Goal: Task Accomplishment & Management: Manage account settings

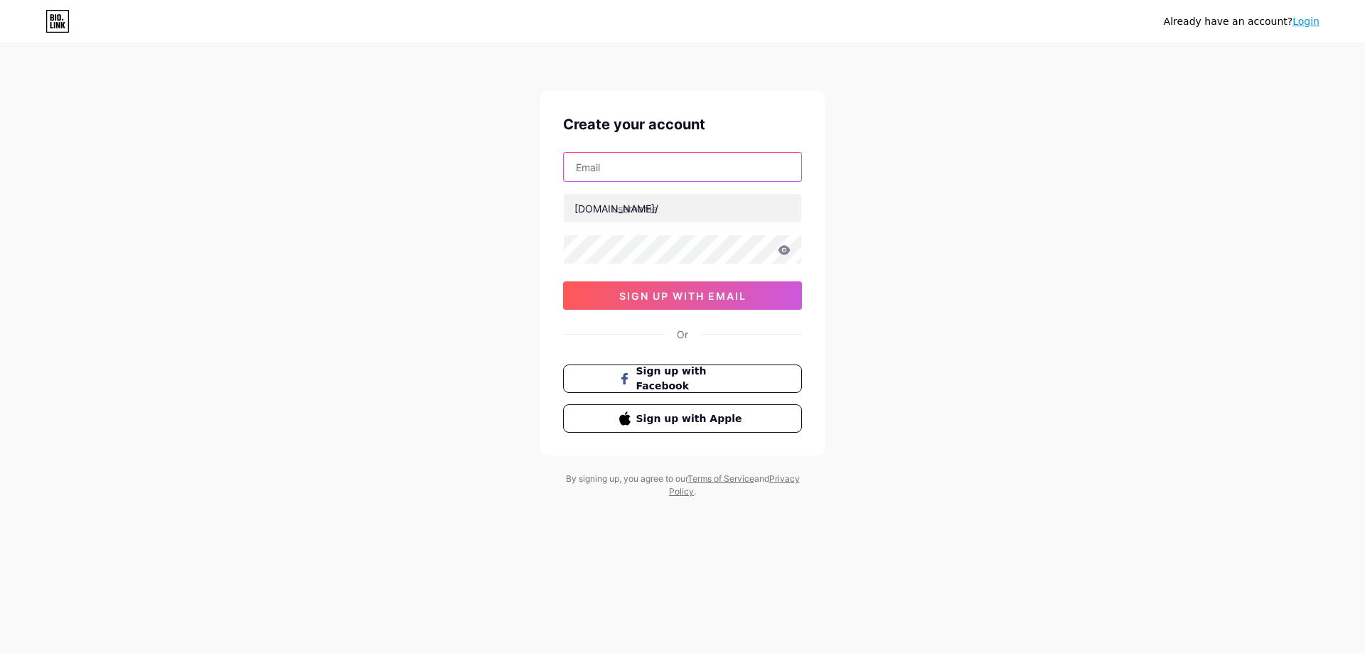
click at [668, 168] on input "text" at bounding box center [682, 167] width 237 height 28
type input "[EMAIL_ADDRESS][DOMAIN_NAME]"
click at [643, 214] on input "text" at bounding box center [682, 208] width 237 height 28
type input "ufa_tafeito"
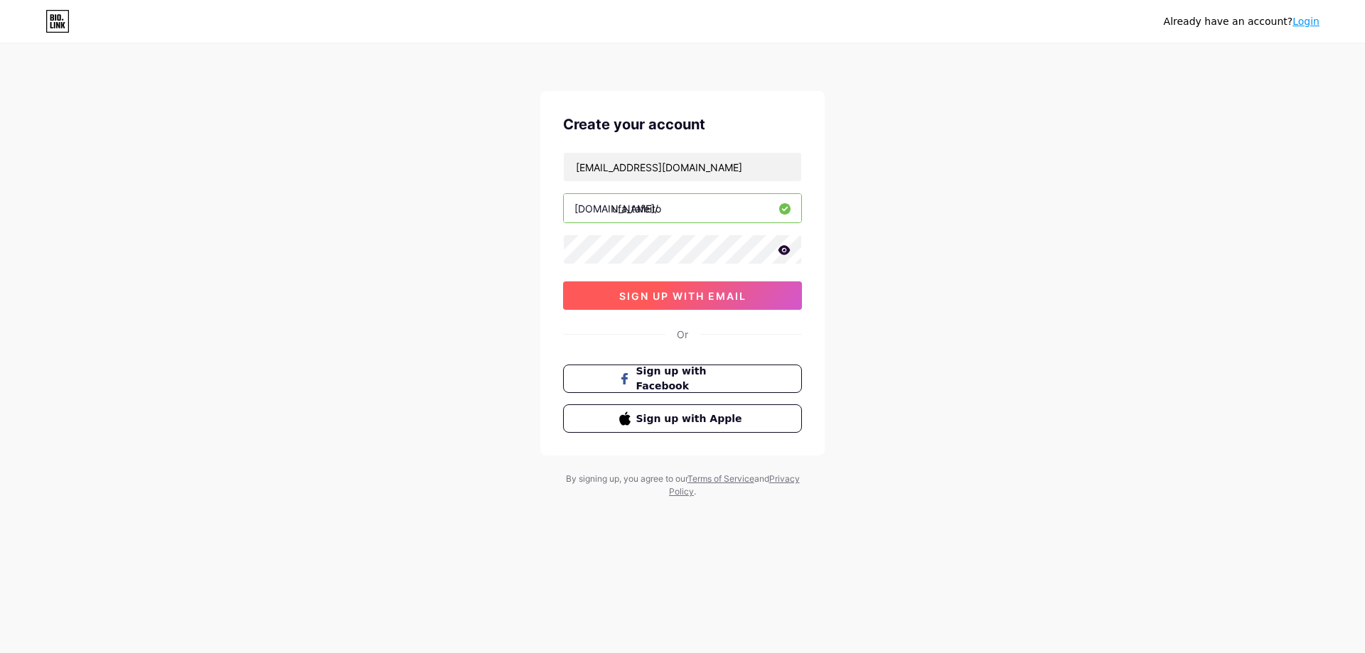
click at [679, 293] on span "sign up with email" at bounding box center [682, 296] width 127 height 12
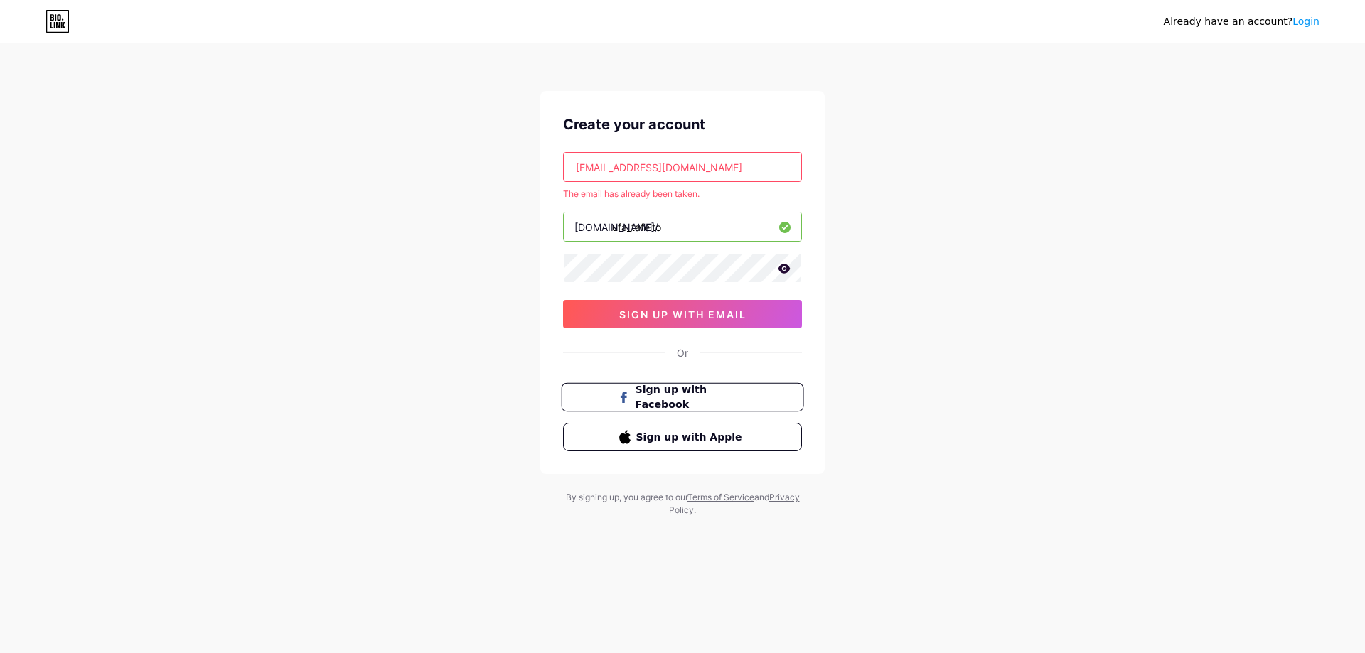
click at [626, 397] on icon at bounding box center [624, 397] width 6 height 11
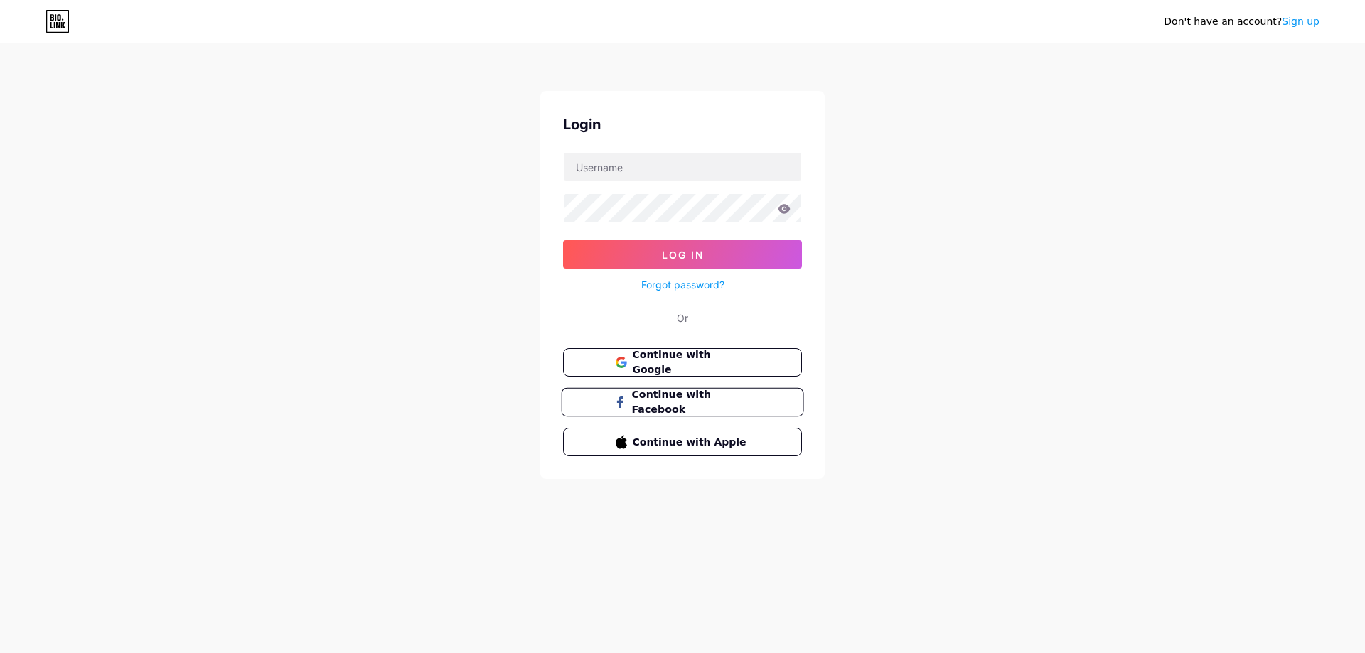
click at [643, 397] on span "Continue with Facebook" at bounding box center [690, 402] width 119 height 31
click at [663, 355] on span "Continue with Google" at bounding box center [690, 363] width 119 height 31
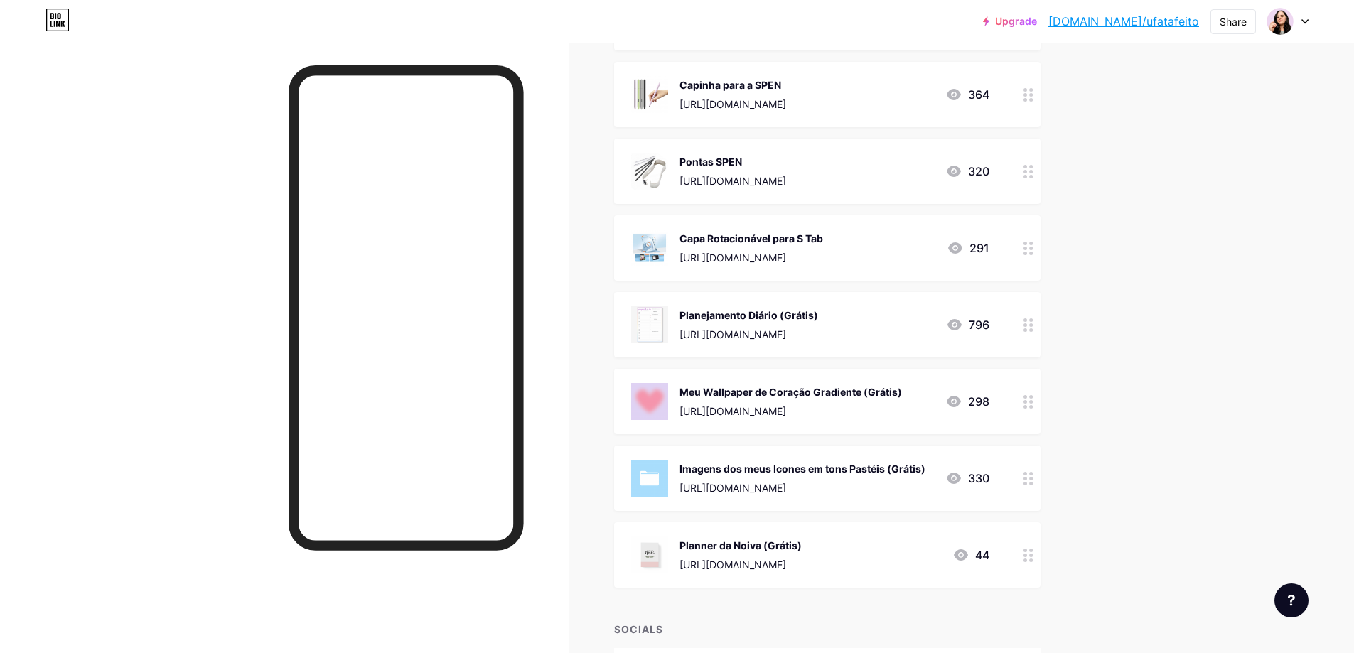
scroll to position [711, 0]
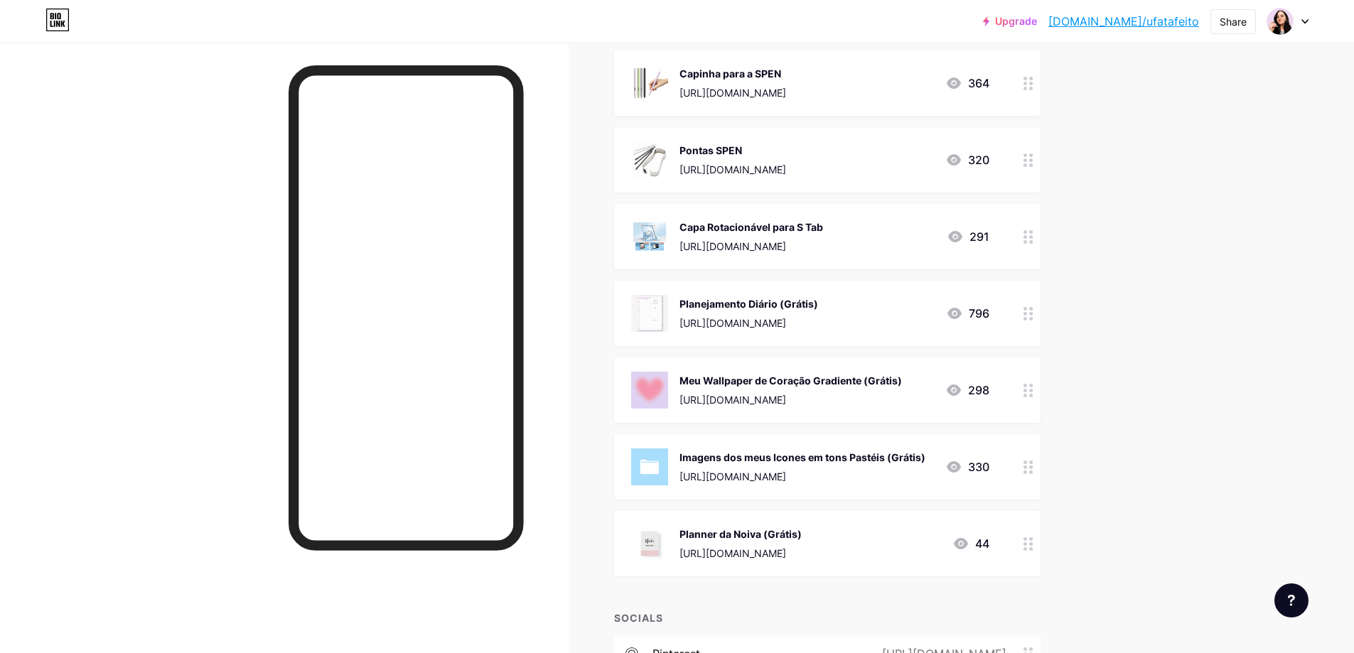
click at [1305, 23] on icon at bounding box center [1305, 21] width 7 height 5
click at [1232, 164] on link "Account settings" at bounding box center [1220, 161] width 176 height 38
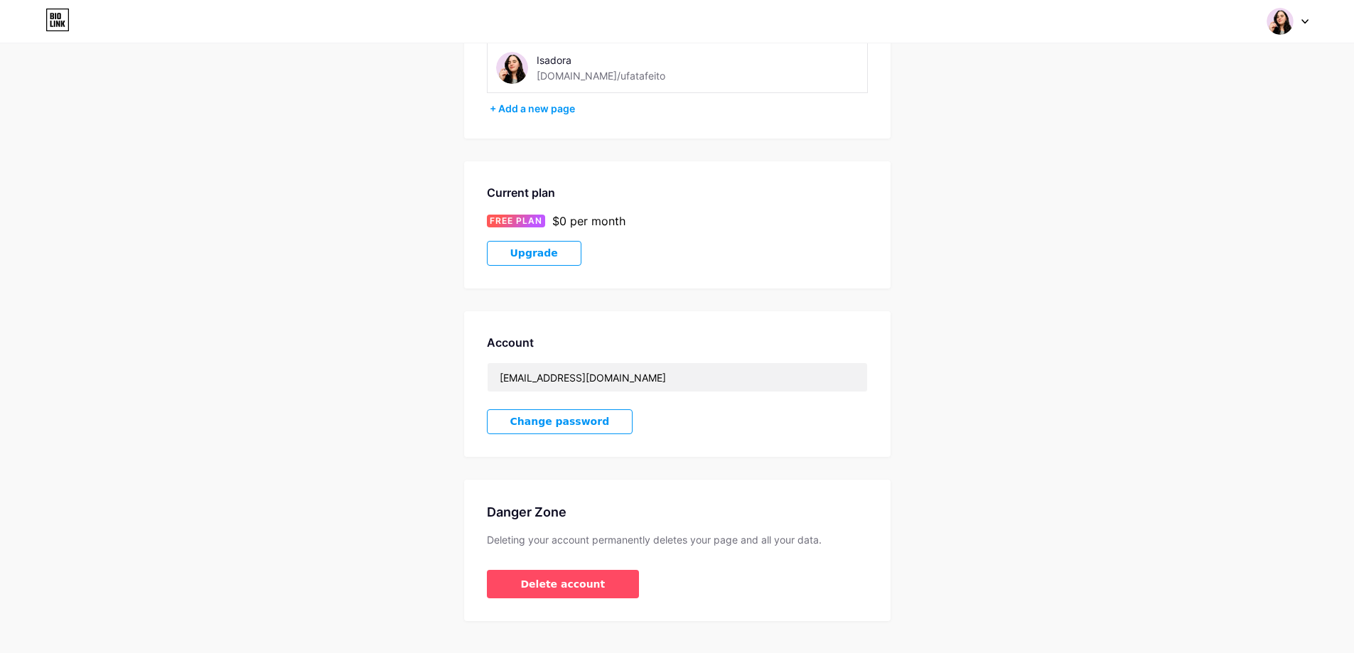
scroll to position [141, 0]
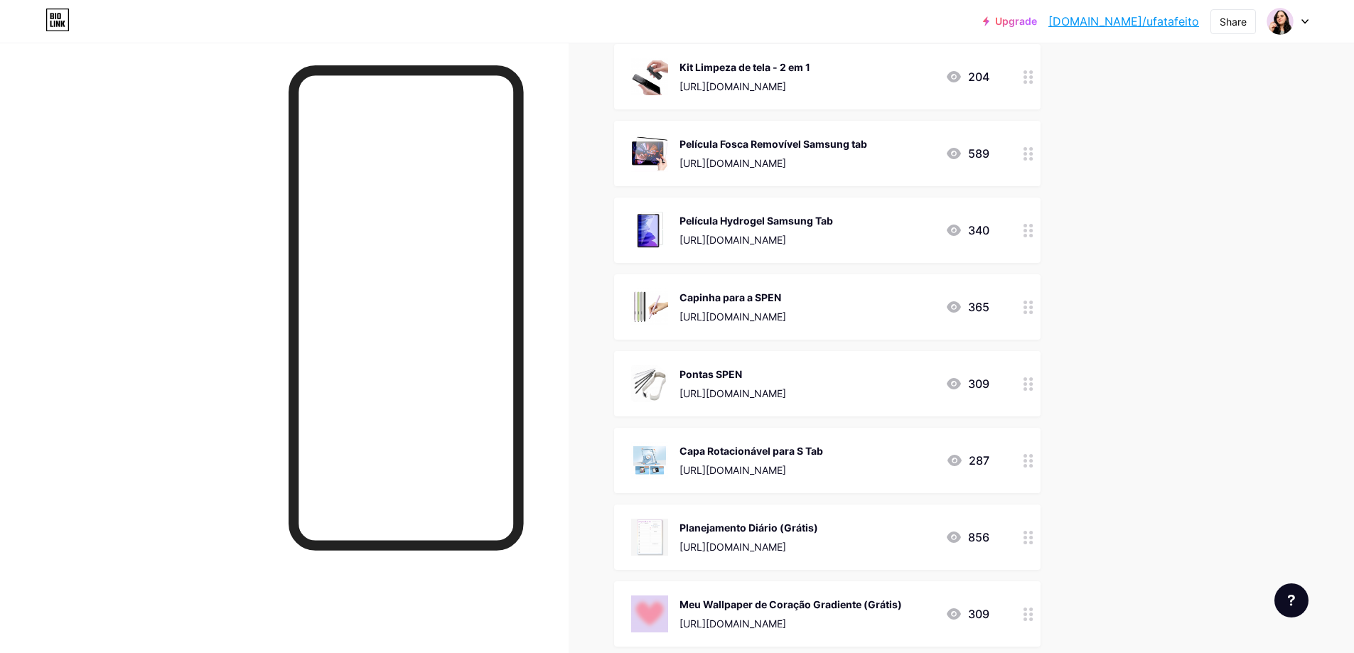
scroll to position [498, 0]
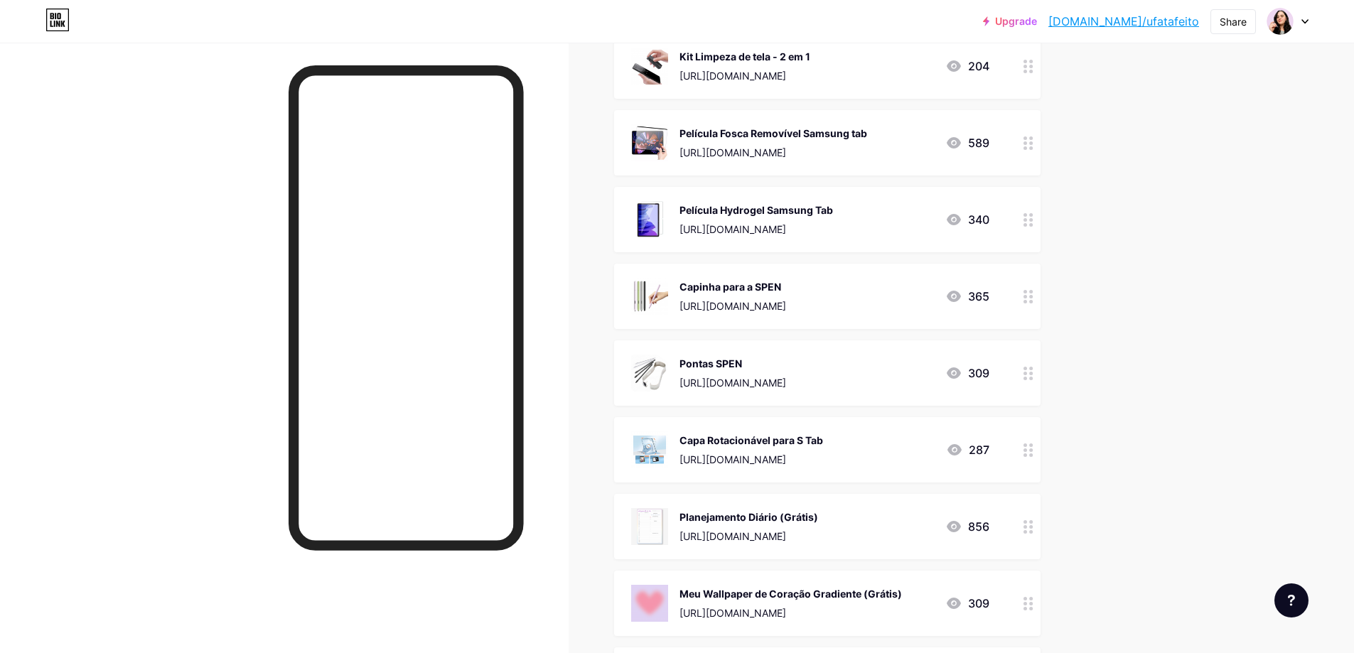
click at [1034, 375] on icon at bounding box center [1029, 374] width 10 height 14
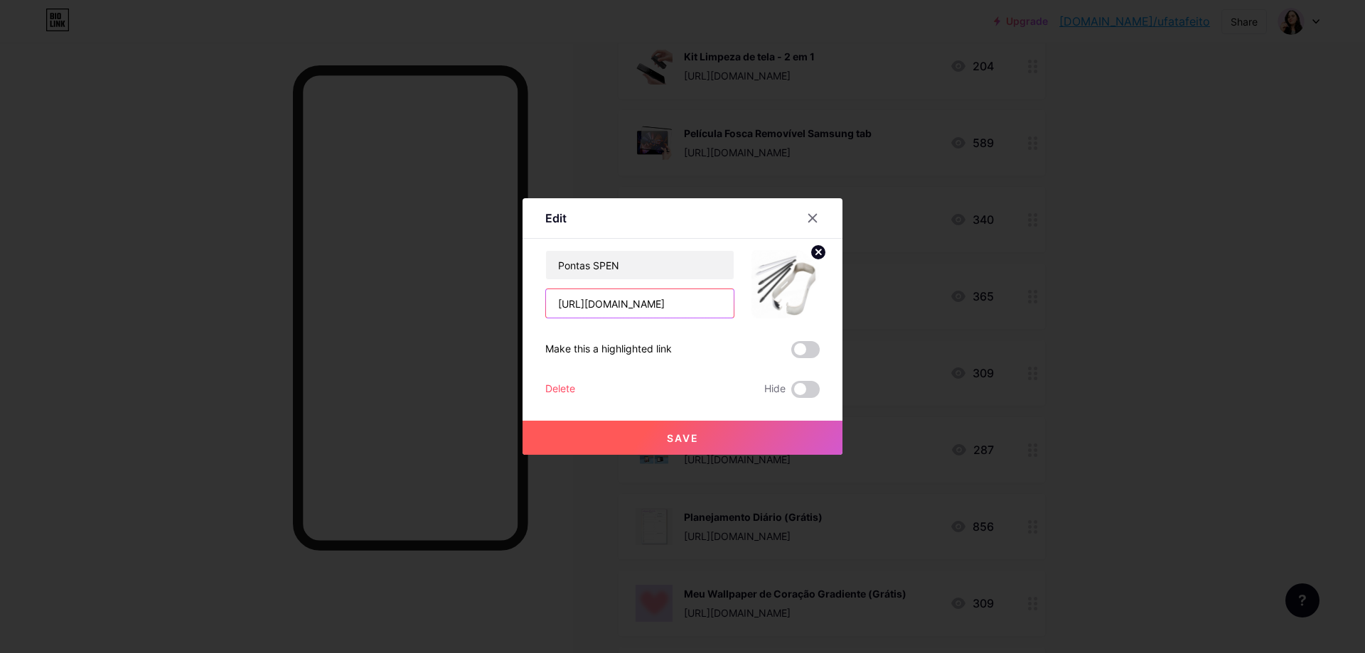
drag, startPoint x: 557, startPoint y: 303, endPoint x: 729, endPoint y: 301, distance: 171.3
click at [729, 301] on input "https://s.shopee.com.br/rTDzjlut" at bounding box center [640, 303] width 188 height 28
drag, startPoint x: 633, startPoint y: 263, endPoint x: 486, endPoint y: 243, distance: 147.8
click at [493, 248] on div "Edit Content YouTube Play YouTube video without leaving your page. ADD Vimeo Pl…" at bounding box center [682, 326] width 1365 height 653
click at [808, 218] on icon at bounding box center [812, 218] width 11 height 11
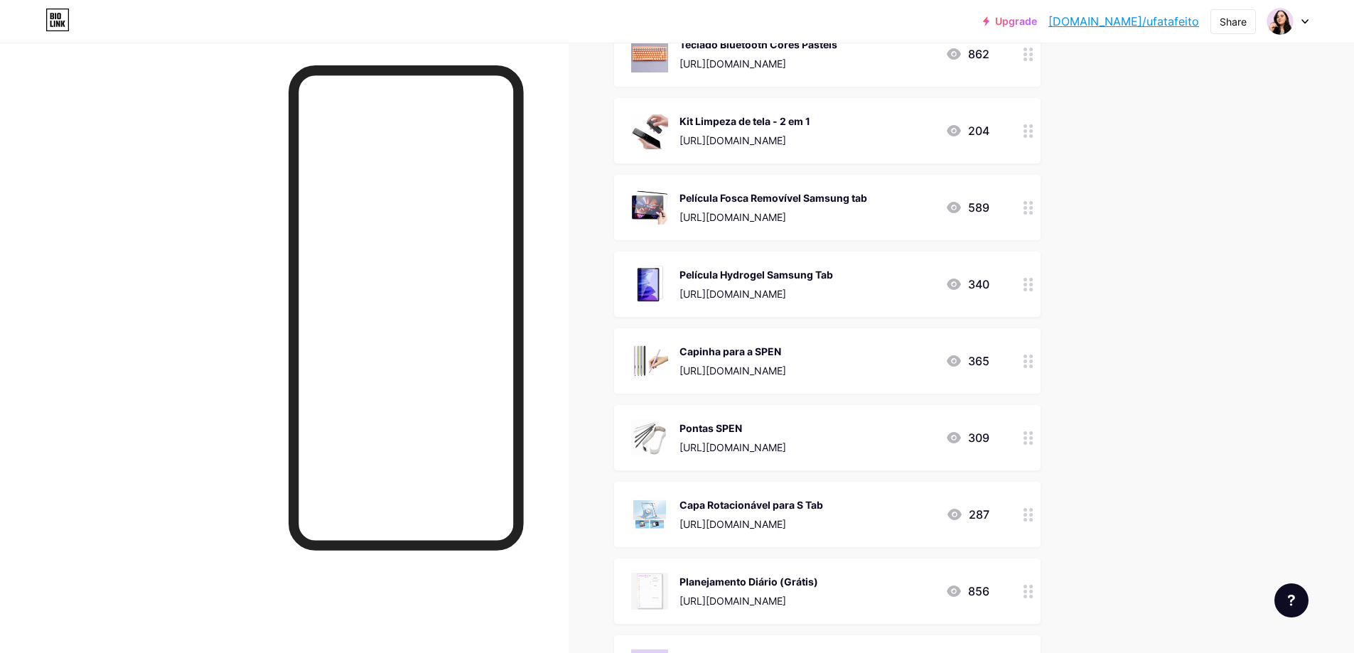
scroll to position [409, 0]
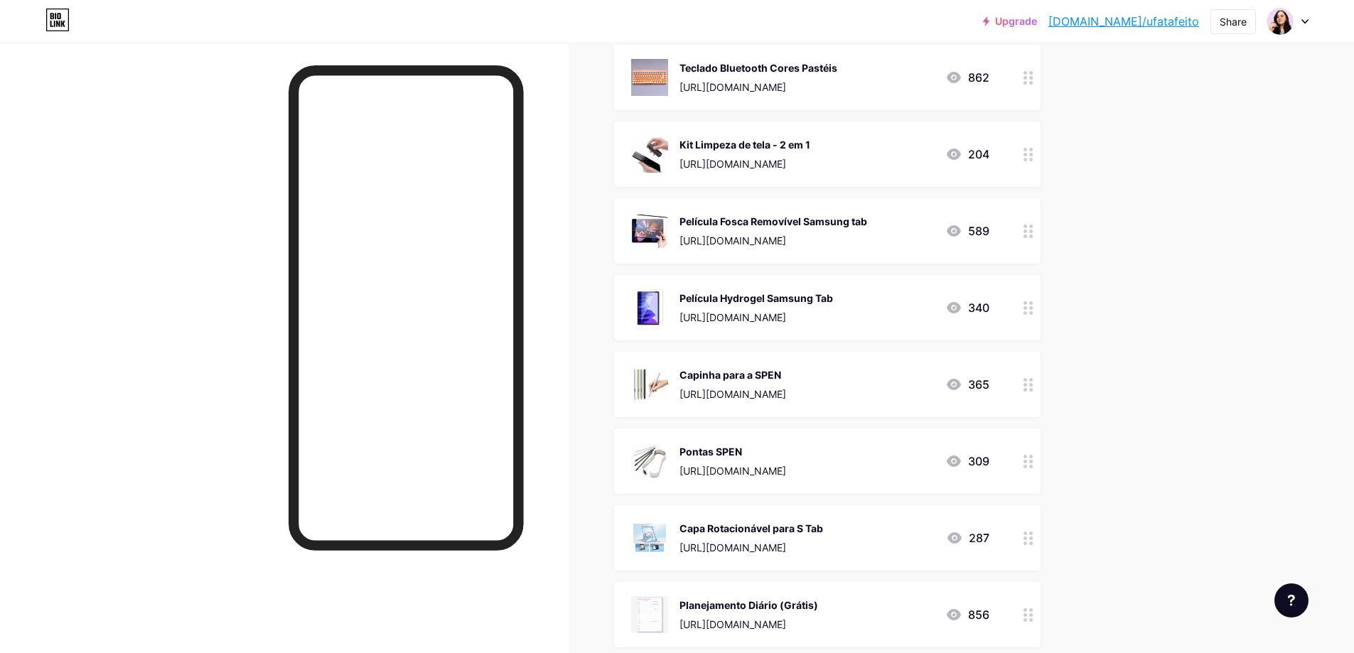
click at [1032, 231] on icon at bounding box center [1029, 232] width 10 height 14
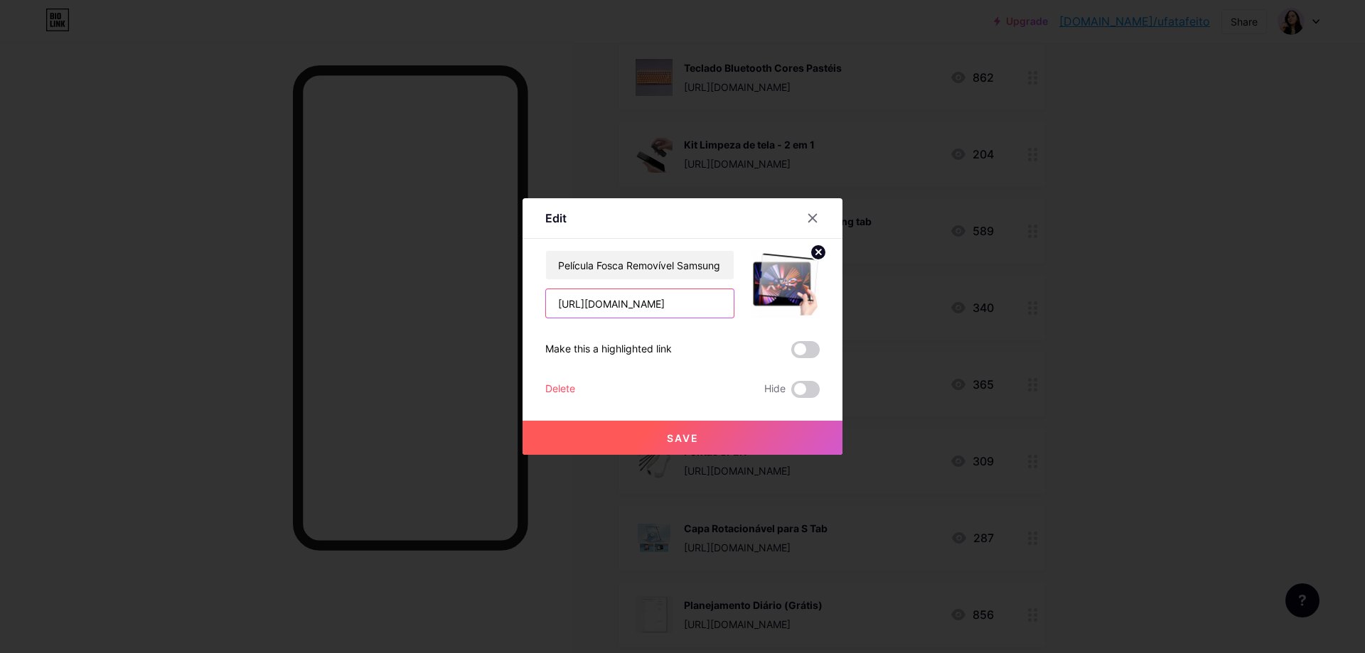
drag, startPoint x: 556, startPoint y: 303, endPoint x: 750, endPoint y: 305, distance: 194.1
click at [750, 305] on div "Película Fosca Removível Samsung tab https://s.shopee.com.br/yzbCLeVh" at bounding box center [682, 284] width 274 height 68
drag, startPoint x: 557, startPoint y: 267, endPoint x: 624, endPoint y: 266, distance: 67.6
click at [624, 266] on input "Película Fosca Removível Samsung tab" at bounding box center [640, 265] width 188 height 28
click at [814, 217] on icon at bounding box center [813, 219] width 8 height 8
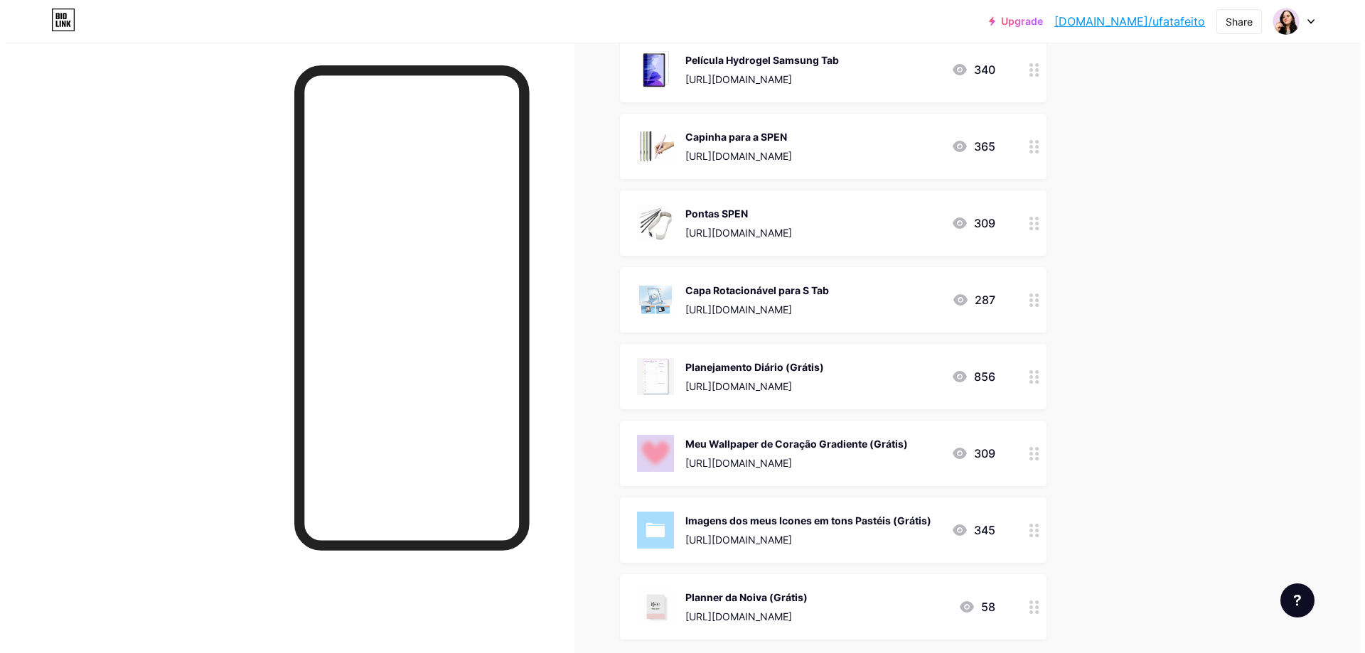
scroll to position [623, 0]
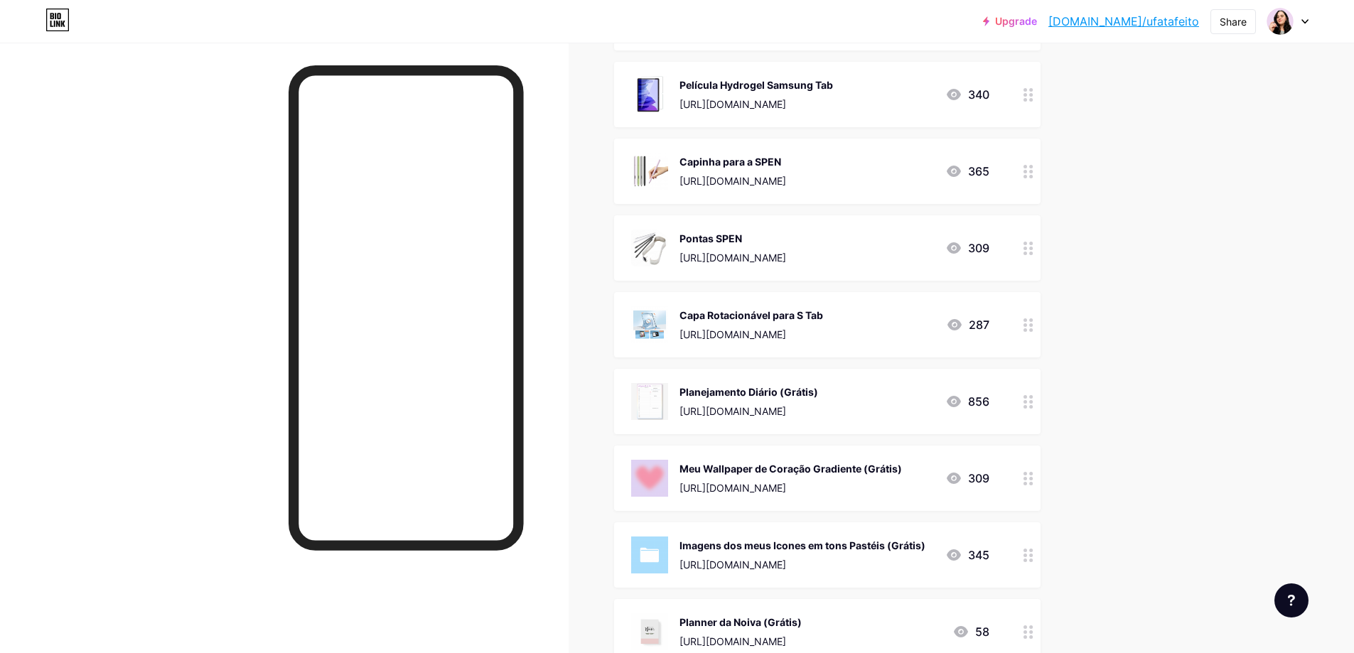
click at [1027, 330] on circle at bounding box center [1026, 330] width 4 height 4
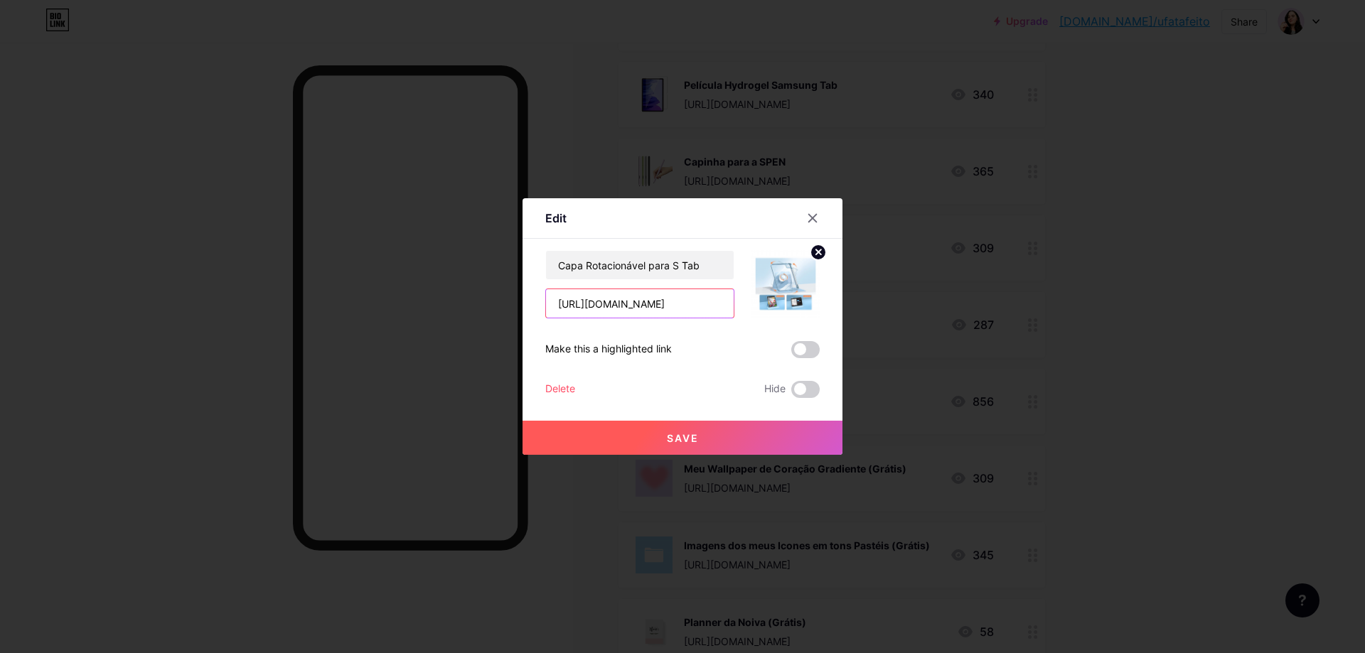
scroll to position [0, 11]
drag, startPoint x: 557, startPoint y: 304, endPoint x: 739, endPoint y: 304, distance: 182.0
click at [739, 304] on div "Capa Rotacionável para S Tab https://s.shopee.com.br/8f9WLaoVfK" at bounding box center [682, 284] width 274 height 68
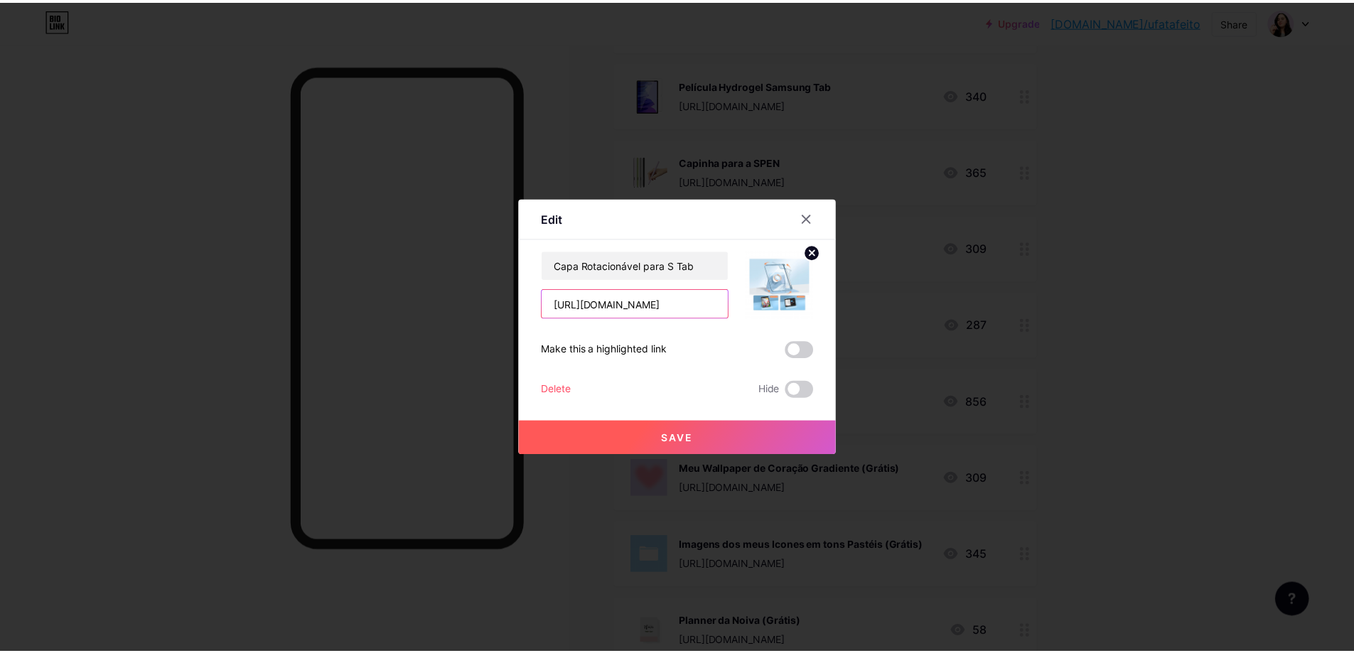
scroll to position [0, 0]
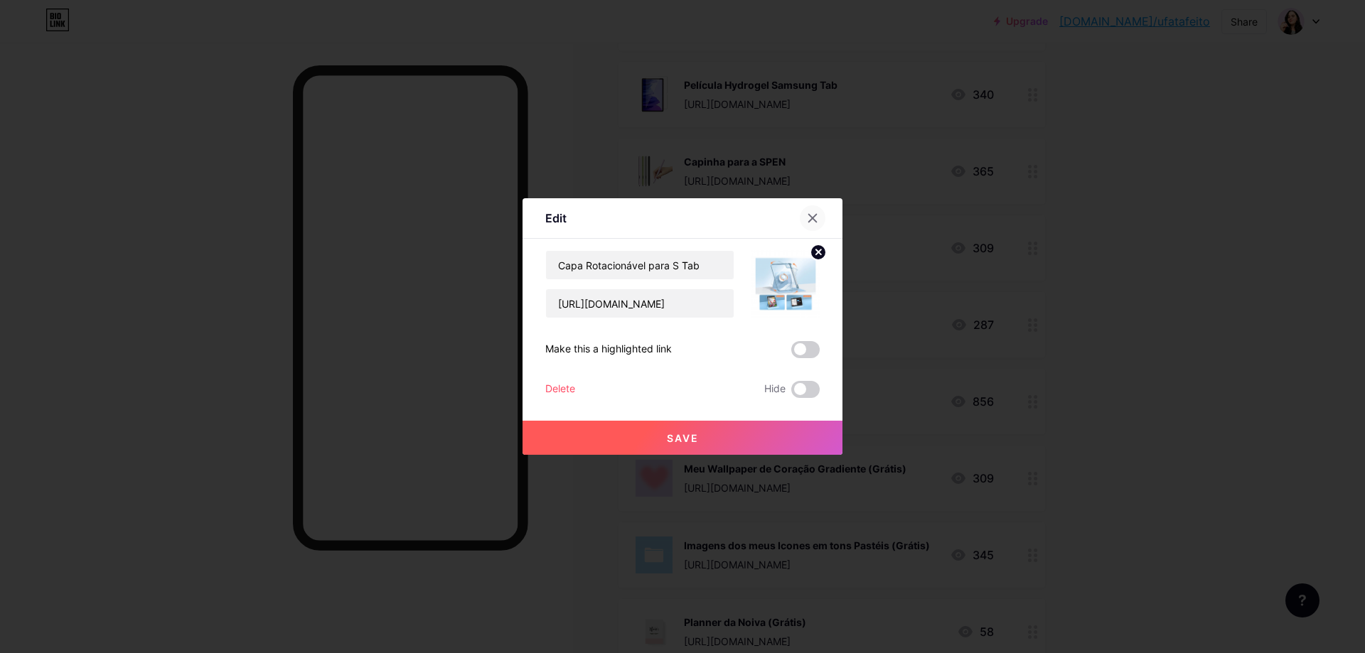
click at [808, 220] on icon at bounding box center [812, 218] width 11 height 11
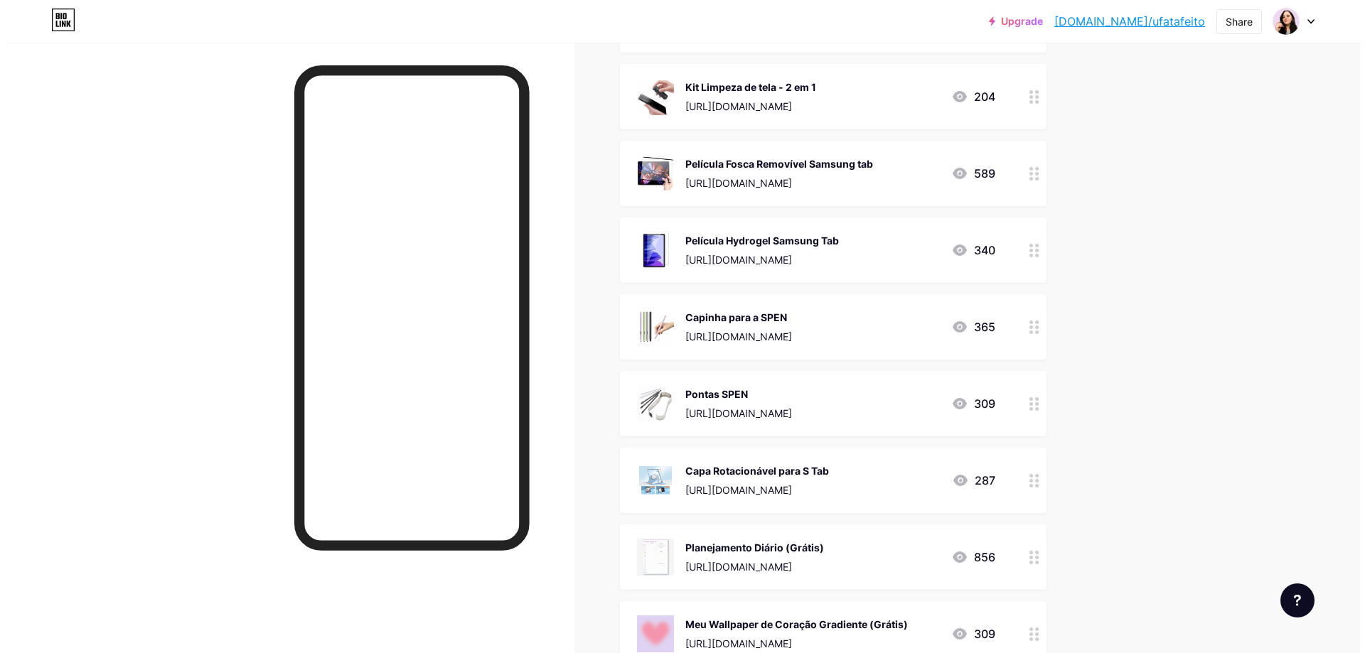
scroll to position [409, 0]
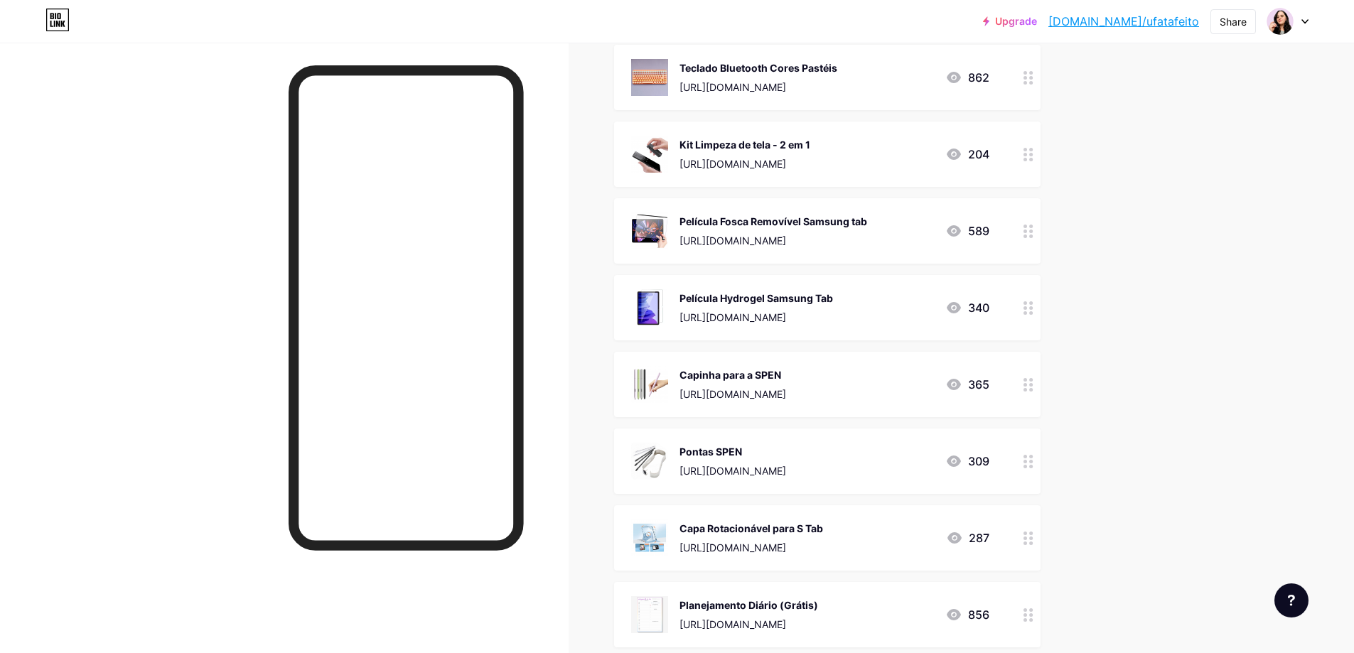
click at [1034, 75] on icon at bounding box center [1029, 78] width 10 height 14
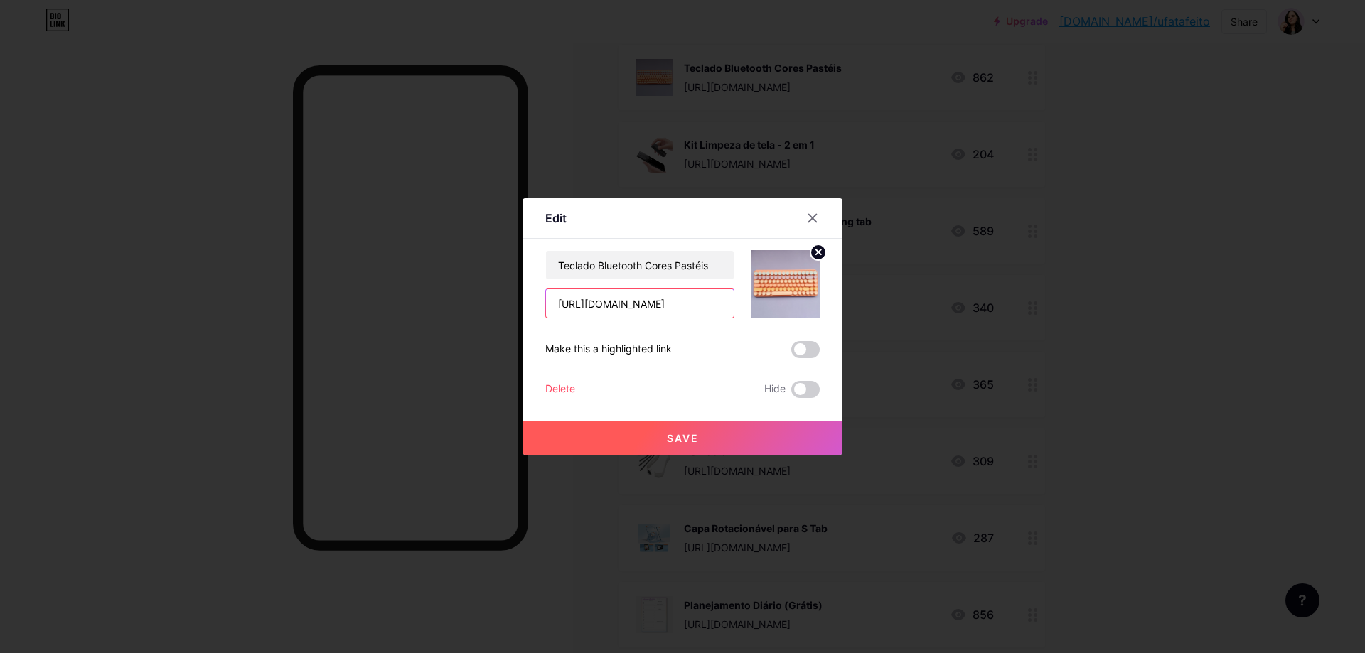
scroll to position [0, 10]
drag, startPoint x: 558, startPoint y: 301, endPoint x: 760, endPoint y: 300, distance: 201.9
click at [760, 300] on div "Teclado Bluetooth Cores Pastéis https://s.shopee.com.br/6APVp6izg0" at bounding box center [682, 284] width 274 height 68
click at [808, 216] on icon at bounding box center [812, 218] width 11 height 11
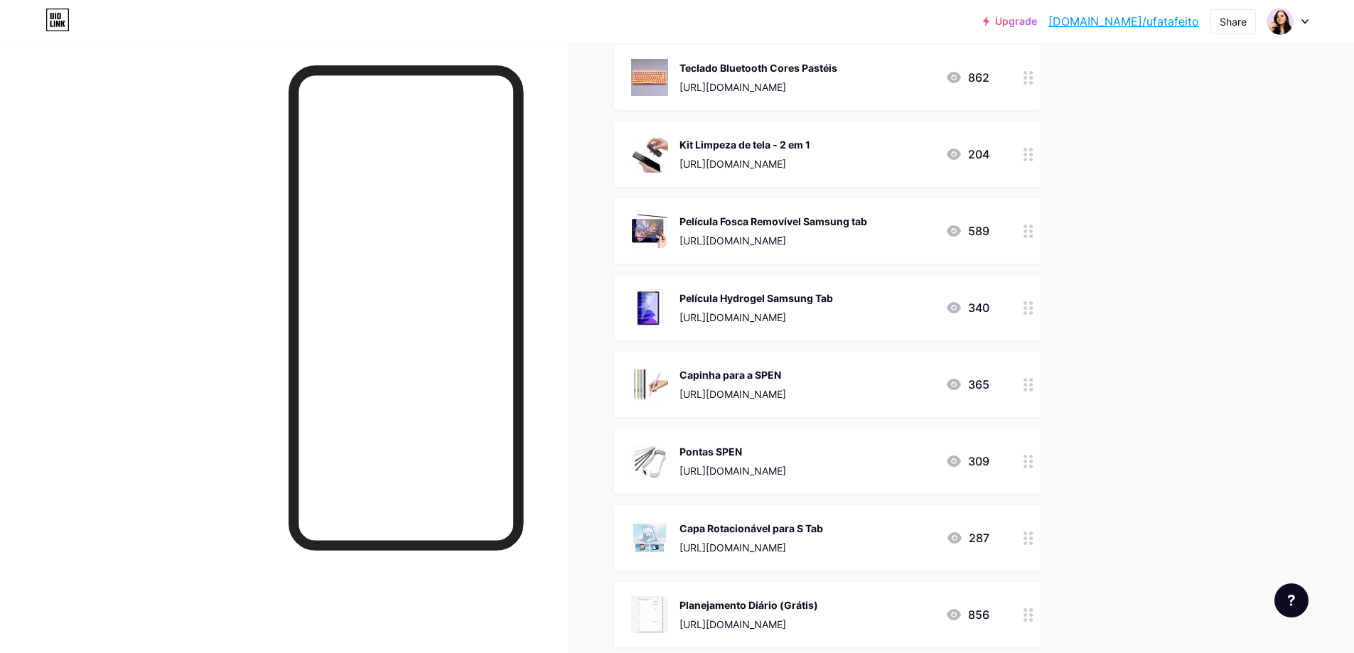
click at [1034, 387] on icon at bounding box center [1029, 385] width 10 height 14
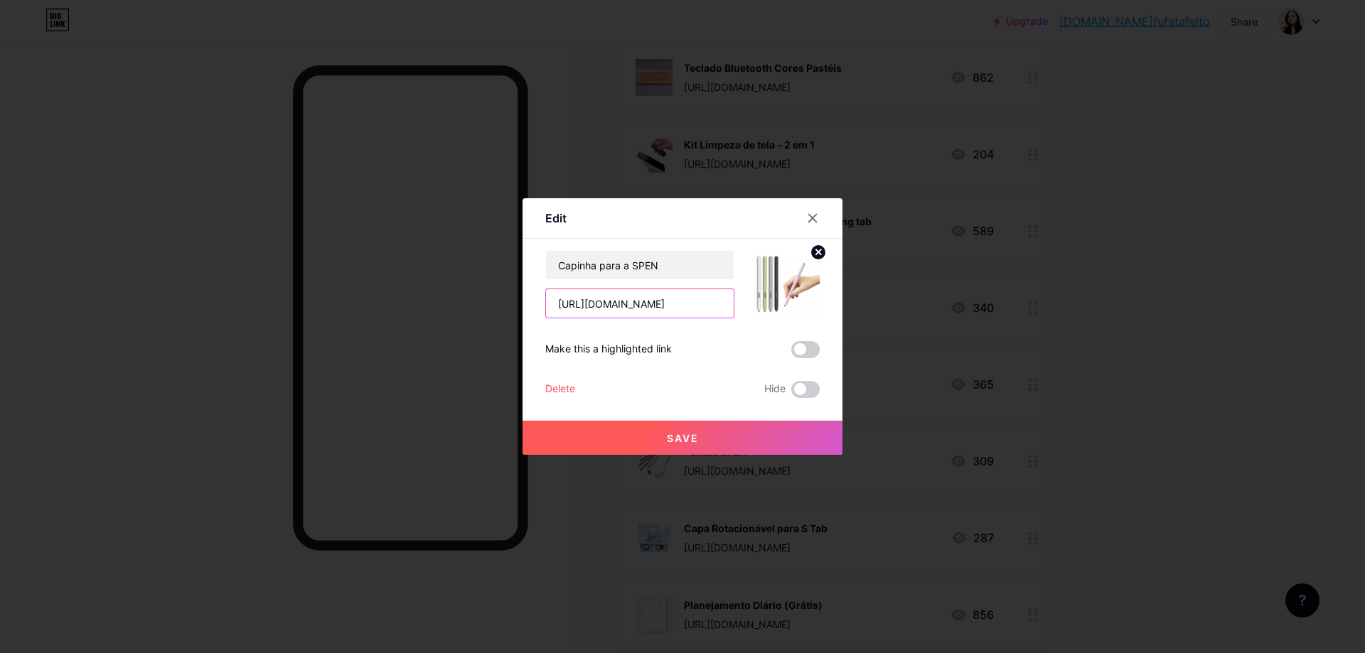
scroll to position [0, 10]
drag, startPoint x: 557, startPoint y: 304, endPoint x: 776, endPoint y: 301, distance: 219.7
click at [776, 301] on div "Capinha para a SPEN https://s.shopee.com.br/1VfgZA62KL" at bounding box center [682, 284] width 274 height 68
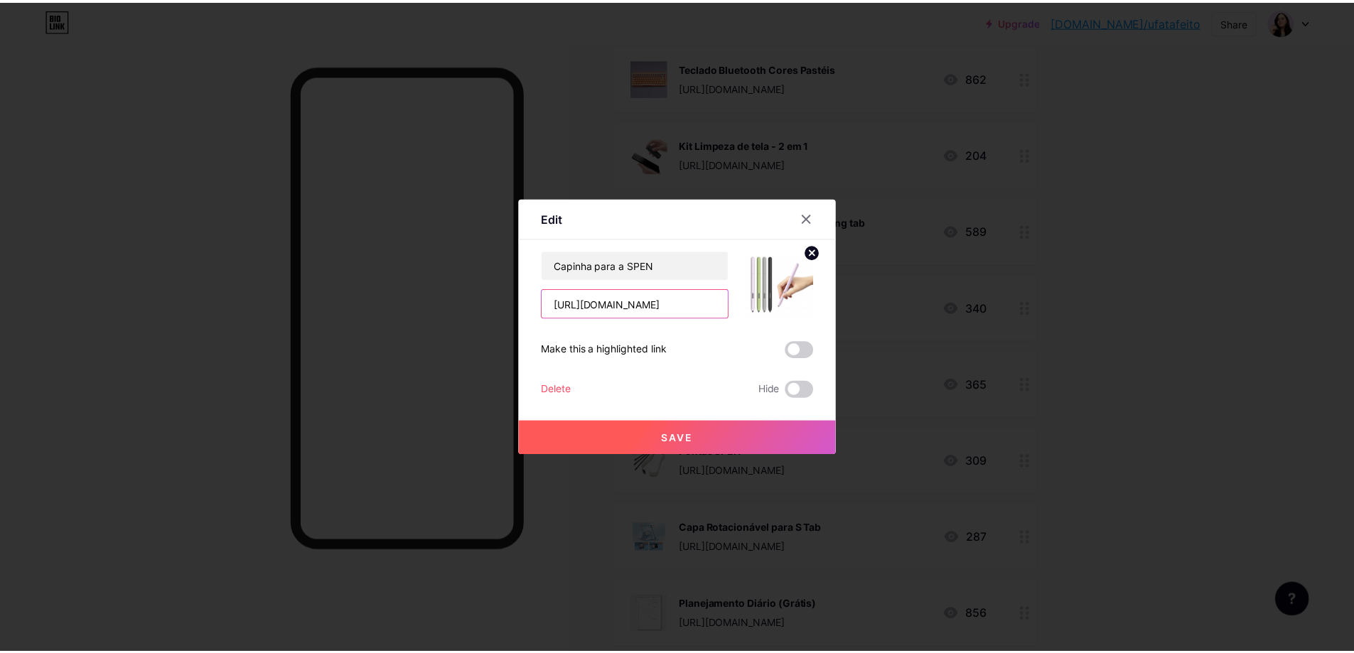
scroll to position [0, 0]
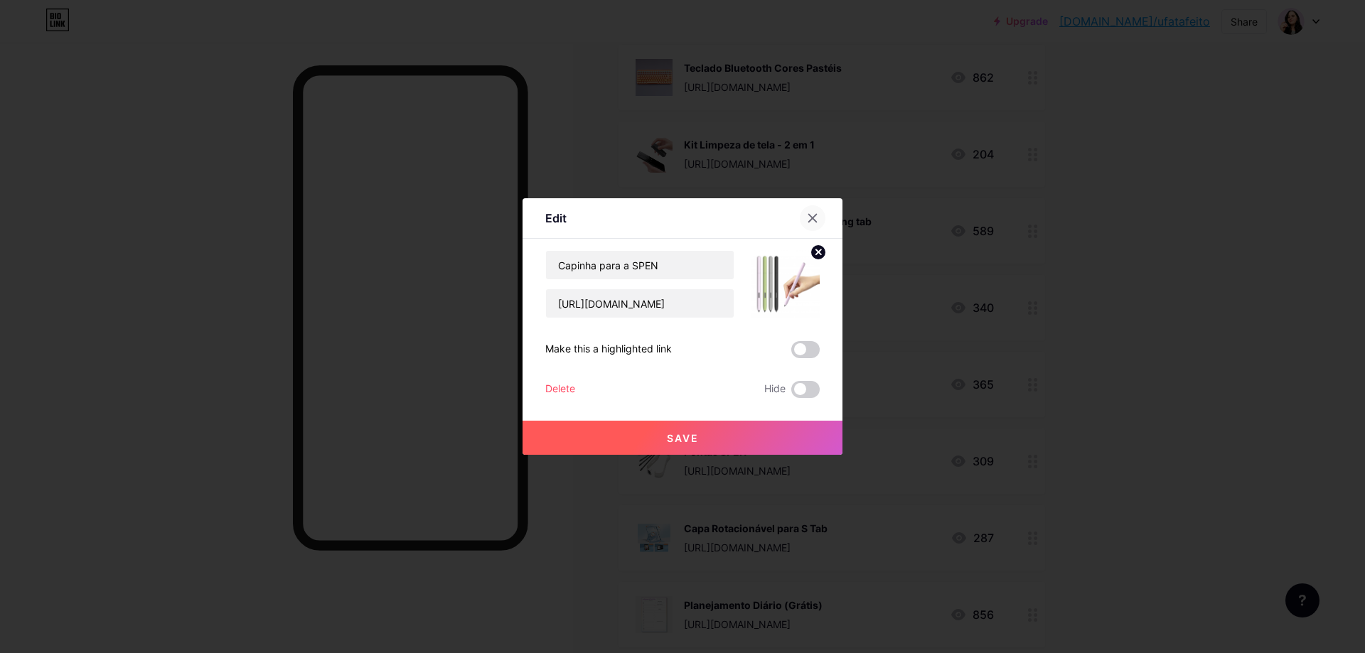
click at [815, 218] on icon at bounding box center [812, 218] width 11 height 11
